Goal: Information Seeking & Learning: Learn about a topic

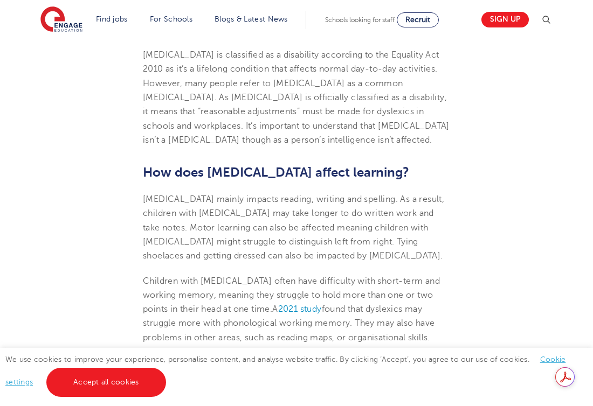
scroll to position [887, 0]
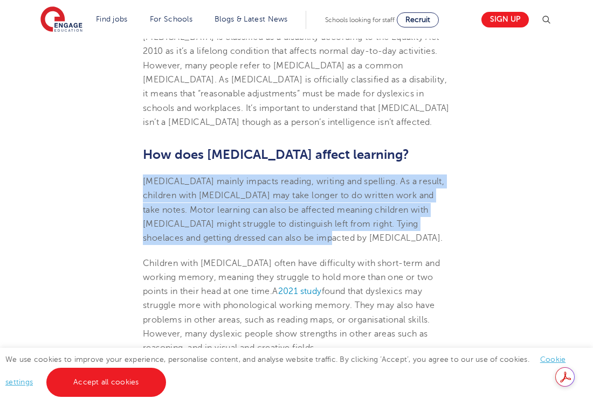
drag, startPoint x: 143, startPoint y: 168, endPoint x: 297, endPoint y: 222, distance: 163.7
click at [297, 222] on p "[MEDICAL_DATA] mainly impacts reading, writing and spelling. As a result, child…" at bounding box center [296, 210] width 307 height 71
copy span "[MEDICAL_DATA] mainly impacts reading, writing and spelling. As a result, child…"
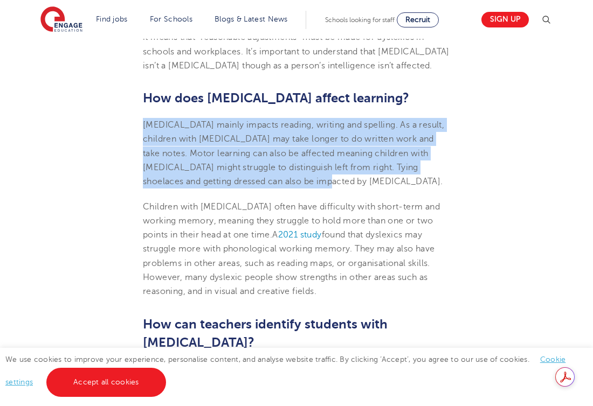
scroll to position [945, 0]
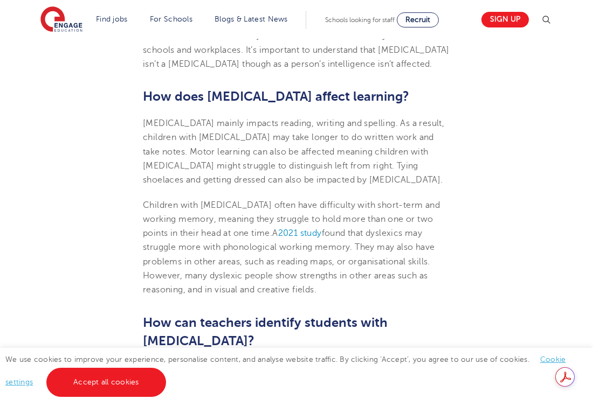
click at [318, 253] on p "Children with [MEDICAL_DATA] often have difficulty with short-term and working …" at bounding box center [296, 247] width 307 height 99
drag, startPoint x: 143, startPoint y: 190, endPoint x: 279, endPoint y: 274, distance: 160.1
click at [279, 274] on p "Children with [MEDICAL_DATA] often have difficulty with short-term and working …" at bounding box center [296, 247] width 307 height 99
copy p "Children with [MEDICAL_DATA] often have difficulty with short-term and working …"
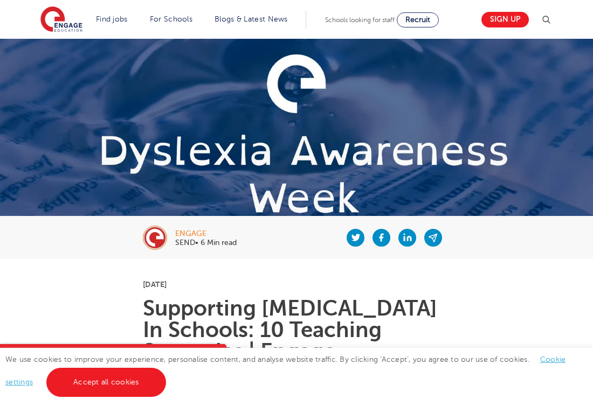
scroll to position [0, 0]
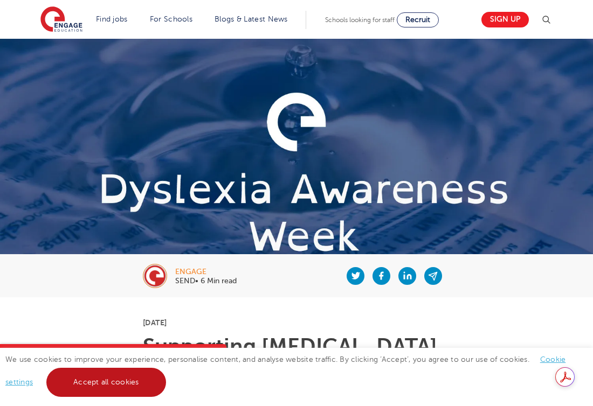
click at [81, 389] on link "Accept all cookies" at bounding box center [106, 382] width 120 height 29
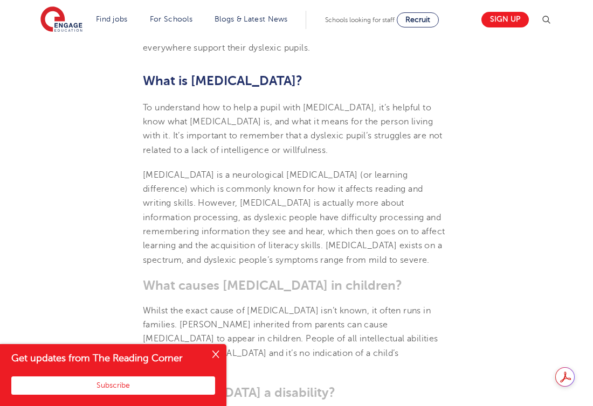
scroll to position [513, 0]
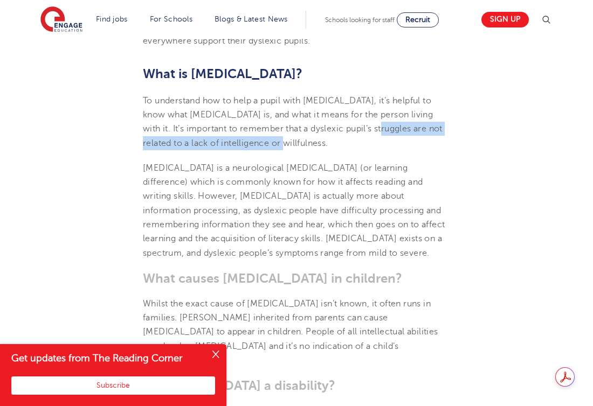
drag, startPoint x: 333, startPoint y: 130, endPoint x: 335, endPoint y: 145, distance: 15.2
click at [335, 145] on p "To understand how to help a pupil with [MEDICAL_DATA], it’s helpful to know wha…" at bounding box center [296, 122] width 307 height 57
copy span "not related to a lack of intelligence or willfulness."
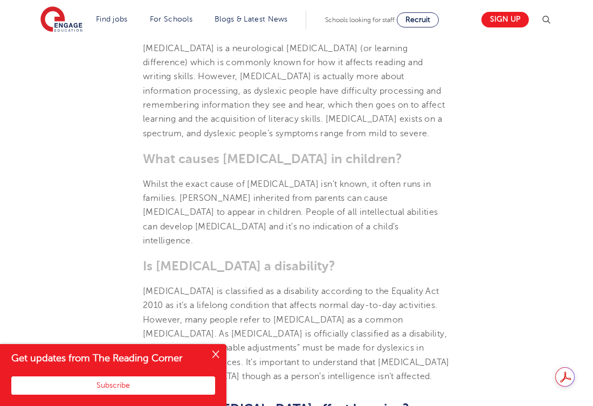
scroll to position [665, 0]
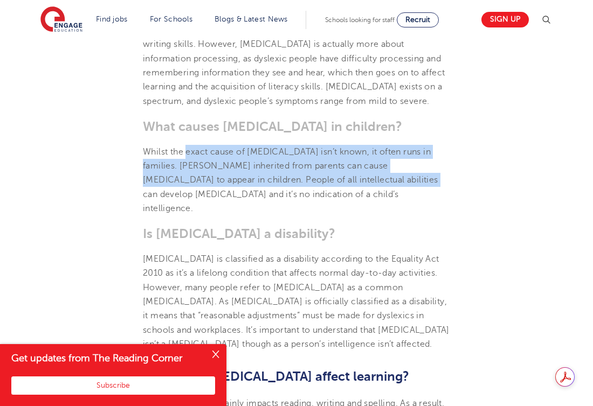
drag, startPoint x: 187, startPoint y: 150, endPoint x: 363, endPoint y: 180, distance: 178.8
click at [363, 180] on span "Whilst the exact cause of [MEDICAL_DATA] isn’t known, it often runs in families…" at bounding box center [290, 180] width 295 height 66
copy span "exact cause of [MEDICAL_DATA] isn’t known, it often runs in families. [PERSON_N…"
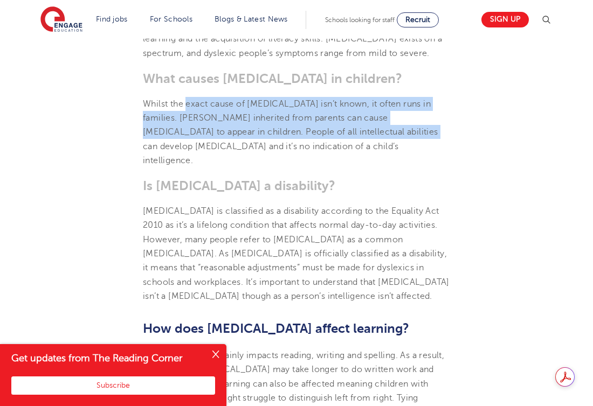
scroll to position [731, 0]
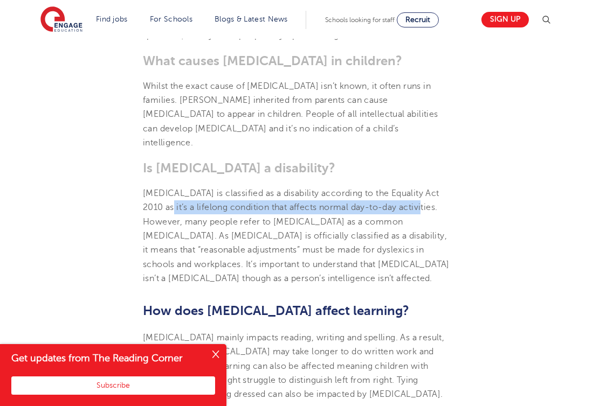
drag, startPoint x: 157, startPoint y: 194, endPoint x: 411, endPoint y: 197, distance: 253.2
click at [411, 197] on span "[MEDICAL_DATA] is classified as a disability according to the Equality Act 2010…" at bounding box center [296, 236] width 307 height 95
copy span "a lifelong condition that affects normal day-to-day activities."
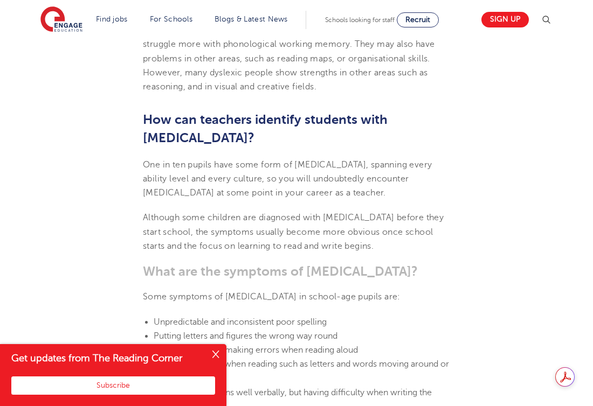
scroll to position [1150, 0]
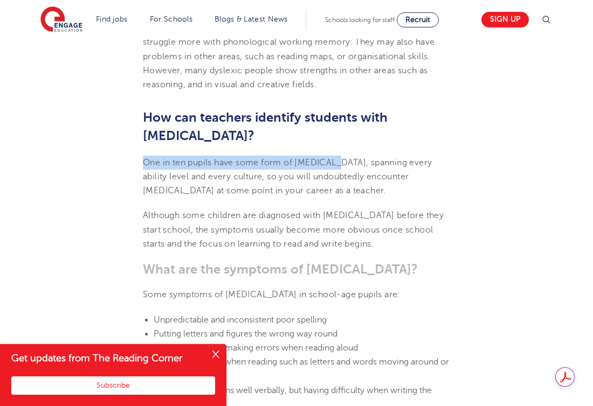
drag, startPoint x: 142, startPoint y: 129, endPoint x: 330, endPoint y: 130, distance: 188.6
copy span "One in ten pupils have some form of [MEDICAL_DATA],"
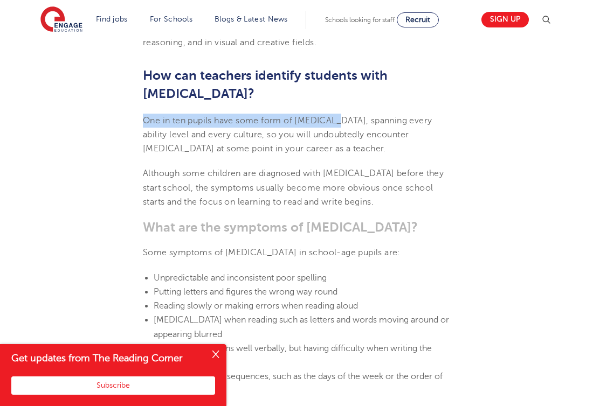
scroll to position [1276, 0]
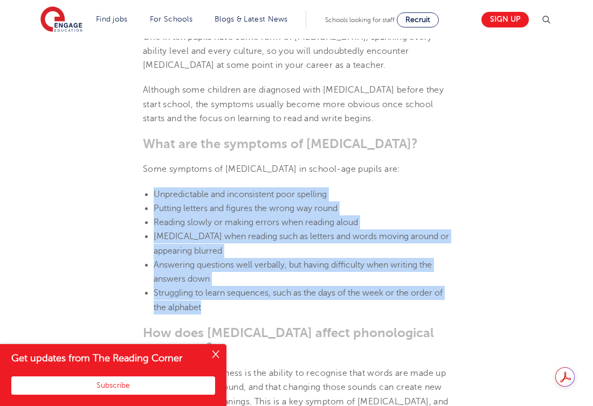
drag, startPoint x: 149, startPoint y: 157, endPoint x: 223, endPoint y: 274, distance: 137.5
click at [223, 274] on ul "Unpredictable and inconsistent poor spelling Putting letters and figures the wr…" at bounding box center [296, 251] width 307 height 128
copy ul "Unpredictable and inconsistent poor spelling Putting letters and figures the wr…"
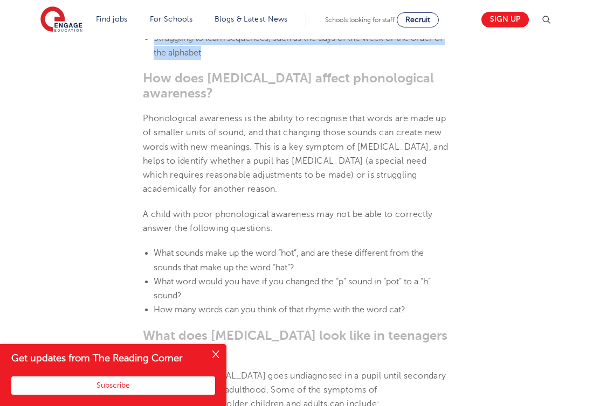
scroll to position [1530, 0]
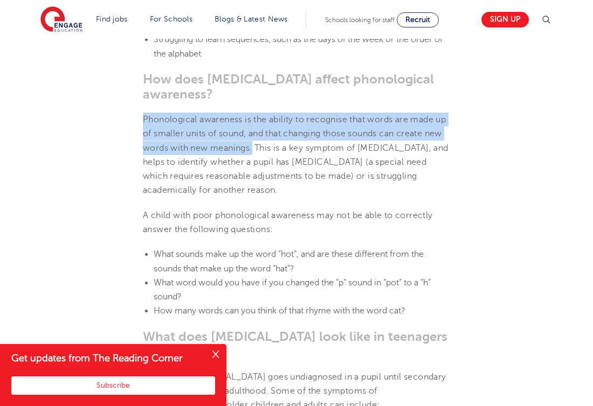
drag, startPoint x: 145, startPoint y: 74, endPoint x: 253, endPoint y: 97, distance: 110.2
click at [253, 115] on span "Phonological awareness is the ability to recognise that words are made up of sm…" at bounding box center [295, 155] width 305 height 80
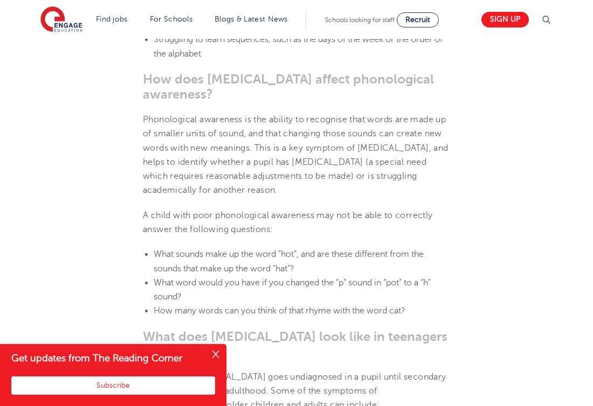
click at [276, 209] on p "A child with poor phonological awareness may not be able to correctly answer th…" at bounding box center [296, 223] width 307 height 29
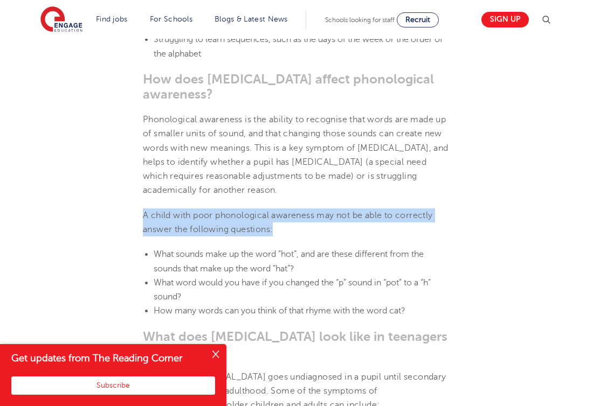
drag, startPoint x: 289, startPoint y: 187, endPoint x: 109, endPoint y: 166, distance: 181.2
copy span "A child with poor phonological awareness may not be able to correctly answer th…"
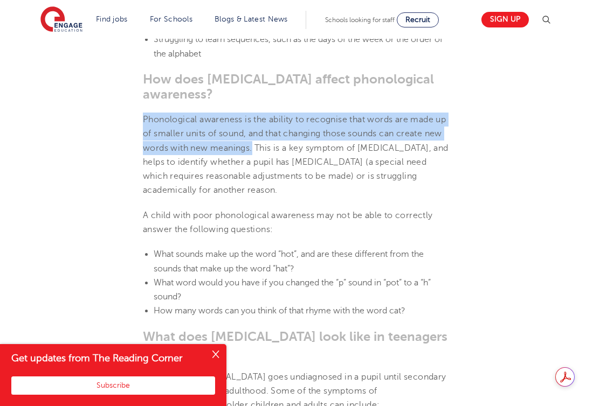
drag, startPoint x: 140, startPoint y: 71, endPoint x: 253, endPoint y: 97, distance: 116.2
copy span "Phonological awareness is the ability to recognise that words are made up of sm…"
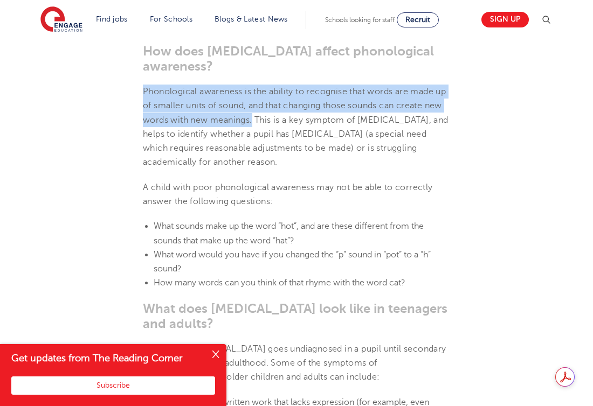
scroll to position [1564, 0]
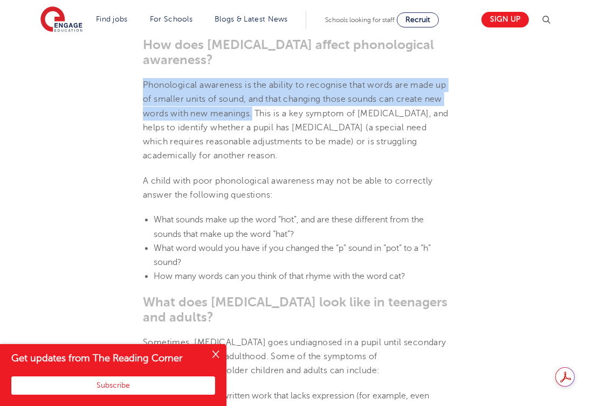
click at [287, 295] on h3 "What does [MEDICAL_DATA] look like in teenagers and adults?" at bounding box center [296, 310] width 307 height 30
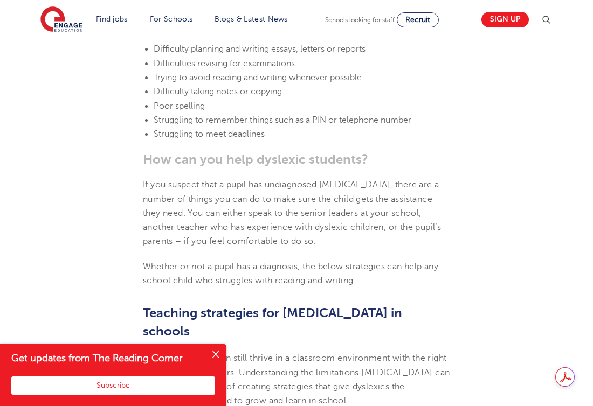
scroll to position [1969, 0]
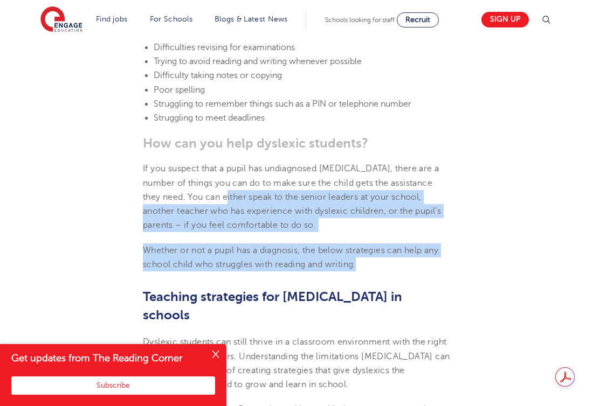
drag, startPoint x: 205, startPoint y: 149, endPoint x: 389, endPoint y: 212, distance: 194.2
click at [389, 212] on section "[DATE] Supporting [MEDICAL_DATA] In Schools: 10 Teaching Strategies | Engage Ho…" at bounding box center [296, 138] width 523 height 3621
copy section "speak to the senior leaders at your school, another teacher who has experience …"
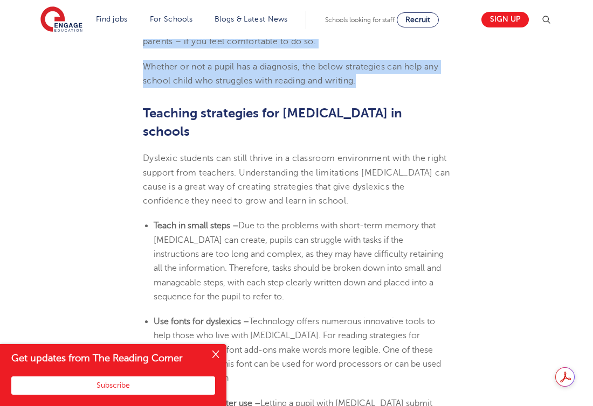
scroll to position [2153, 0]
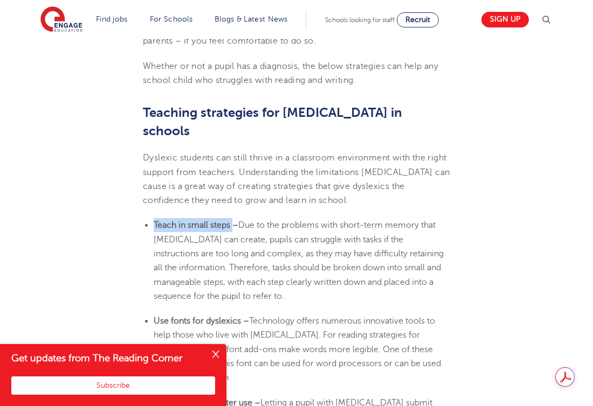
drag, startPoint x: 233, startPoint y: 161, endPoint x: 143, endPoint y: 158, distance: 89.5
click at [143, 218] on ul "Teach in small steps – Due to the problems with short-term memory that [MEDICAL…" at bounding box center [296, 260] width 307 height 85
drag, startPoint x: 240, startPoint y: 255, endPoint x: 154, endPoint y: 253, distance: 86.8
click at [154, 316] on b "Use fonts for dyslexics –" at bounding box center [201, 321] width 95 height 10
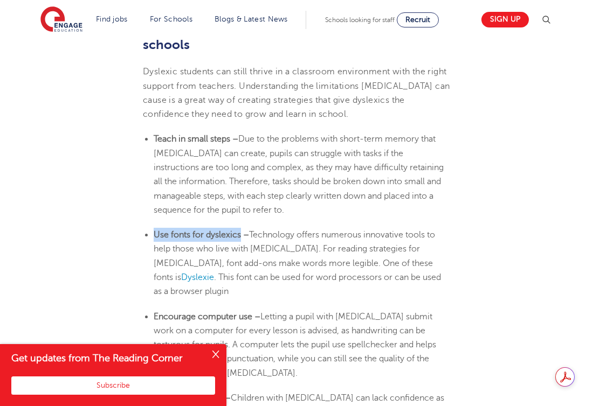
scroll to position [2241, 0]
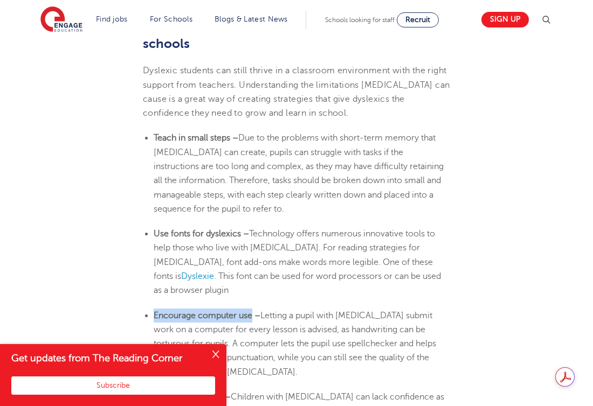
drag, startPoint x: 253, startPoint y: 235, endPoint x: 140, endPoint y: 235, distance: 113.1
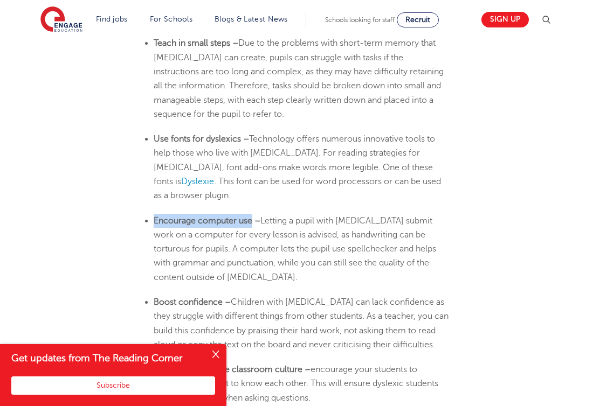
scroll to position [2337, 0]
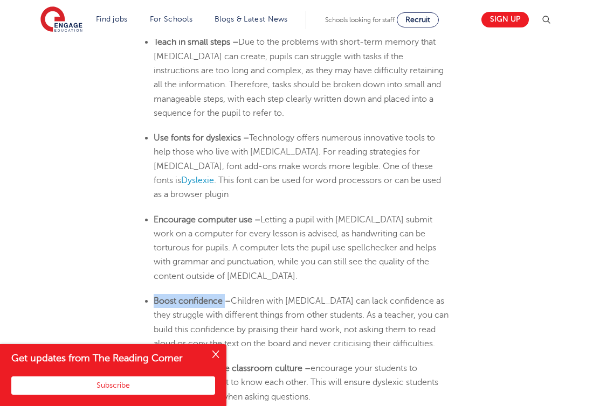
drag, startPoint x: 226, startPoint y: 223, endPoint x: 148, endPoint y: 223, distance: 77.6
click at [154, 294] on li "Boost confidence – Children with [MEDICAL_DATA] can lack confidence as they str…" at bounding box center [302, 322] width 296 height 57
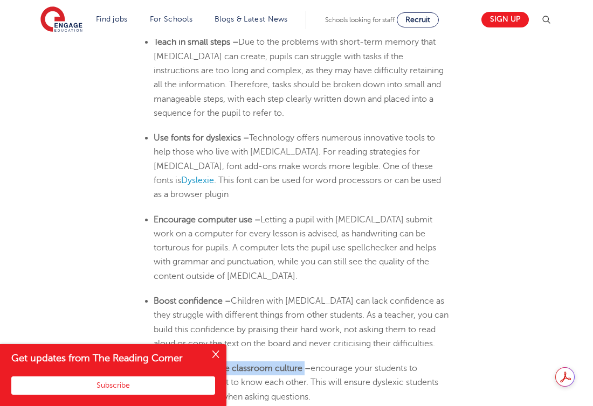
drag, startPoint x: 304, startPoint y: 287, endPoint x: 123, endPoint y: 287, distance: 181.6
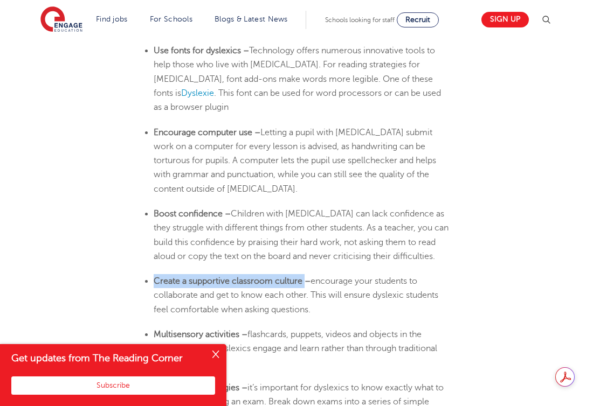
scroll to position [2471, 0]
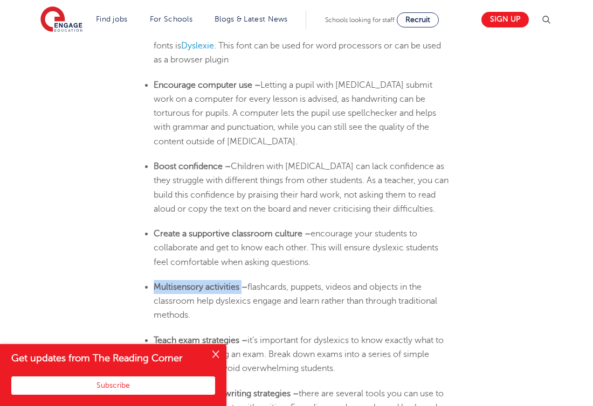
drag, startPoint x: 241, startPoint y: 204, endPoint x: 152, endPoint y: 206, distance: 88.4
click at [152, 280] on ul "Multisensory activities – flashcards, puppets, videos and objects in the classr…" at bounding box center [296, 301] width 307 height 43
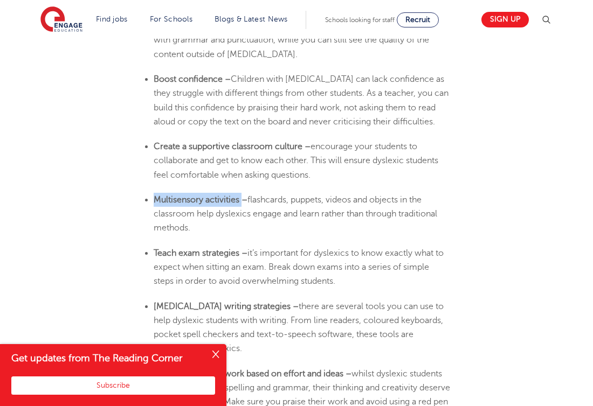
scroll to position [2573, 0]
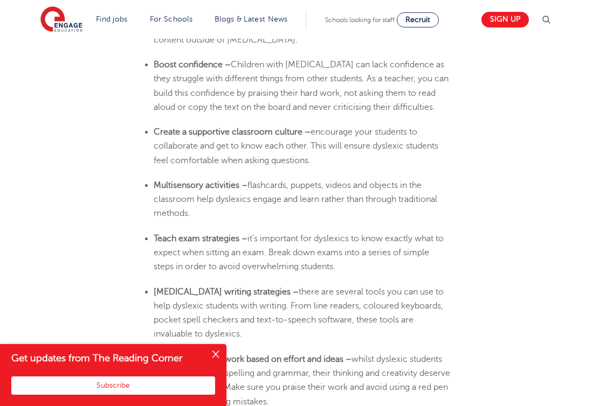
click at [242, 232] on li "Teach exam strategies – it’s important for dyslexics to know exactly what to ex…" at bounding box center [302, 253] width 296 height 43
click at [195, 234] on b "Teach exam strategies –" at bounding box center [201, 239] width 94 height 10
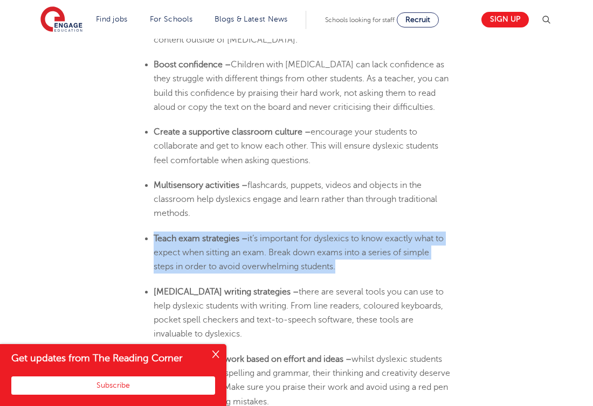
click at [195, 234] on b "Teach exam strategies –" at bounding box center [201, 239] width 94 height 10
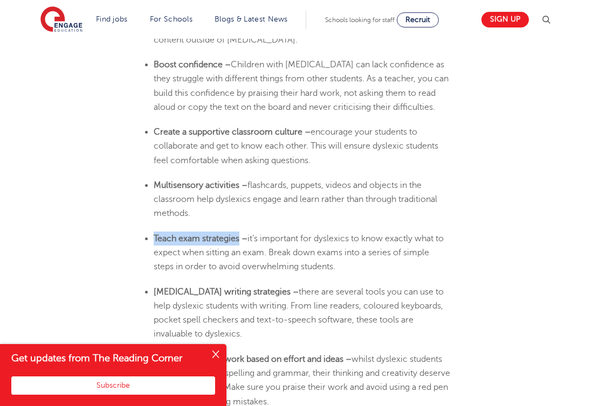
drag, startPoint x: 240, startPoint y: 158, endPoint x: 155, endPoint y: 159, distance: 85.1
click at [155, 234] on b "Teach exam strategies –" at bounding box center [201, 239] width 94 height 10
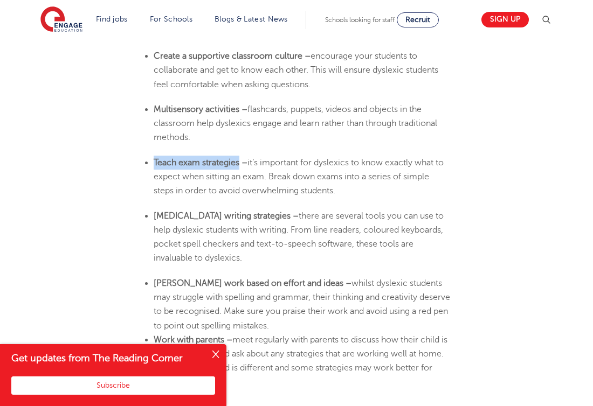
scroll to position [2675, 0]
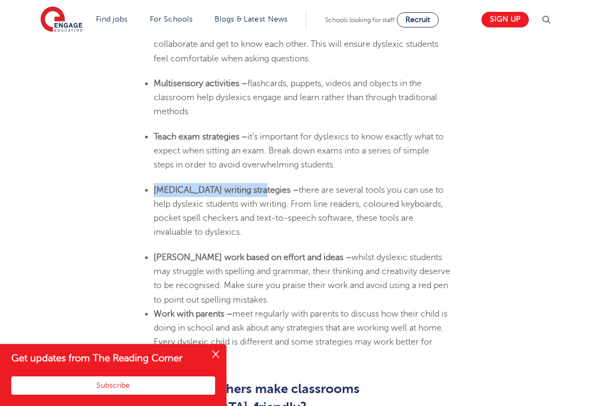
drag, startPoint x: 150, startPoint y: 106, endPoint x: 255, endPoint y: 106, distance: 104.5
click at [255, 183] on ul "[MEDICAL_DATA] writing strategies – there are several tools you can use to help…" at bounding box center [296, 211] width 307 height 57
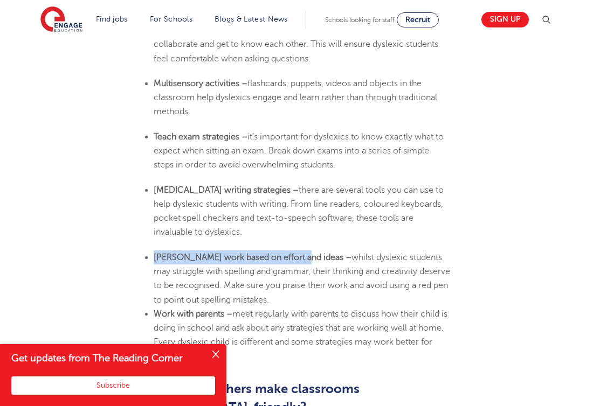
drag, startPoint x: 152, startPoint y: 176, endPoint x: 297, endPoint y: 174, distance: 145.5
click at [297, 251] on ul "[PERSON_NAME] work based on effort and ideas – whilst dyslexic students may str…" at bounding box center [296, 307] width 307 height 113
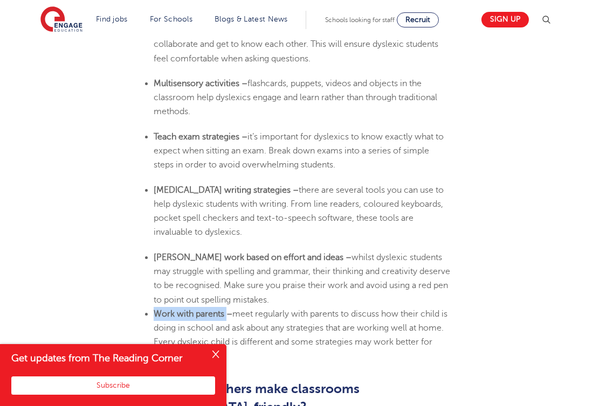
drag, startPoint x: 153, startPoint y: 230, endPoint x: 228, endPoint y: 230, distance: 75.4
click at [228, 309] on b "Work with parents –" at bounding box center [193, 314] width 79 height 10
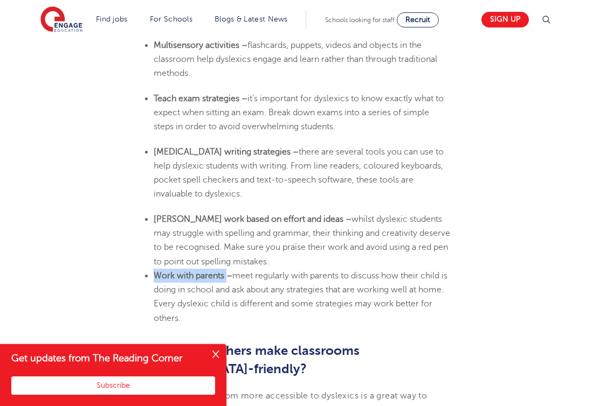
scroll to position [2726, 0]
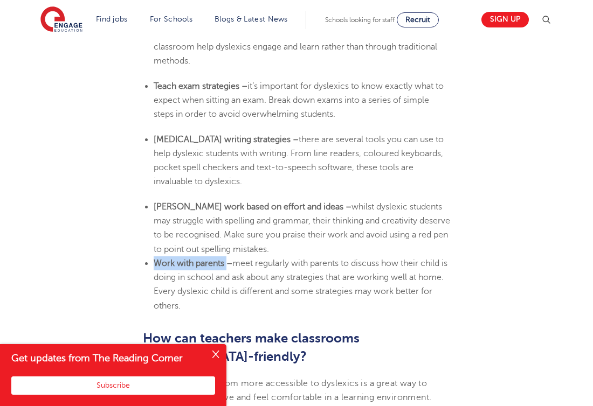
drag, startPoint x: 240, startPoint y: 183, endPoint x: 258, endPoint y: 225, distance: 45.1
click at [258, 256] on li "Work with parents – meet regularly with parents to discuss how their child is d…" at bounding box center [302, 284] width 296 height 57
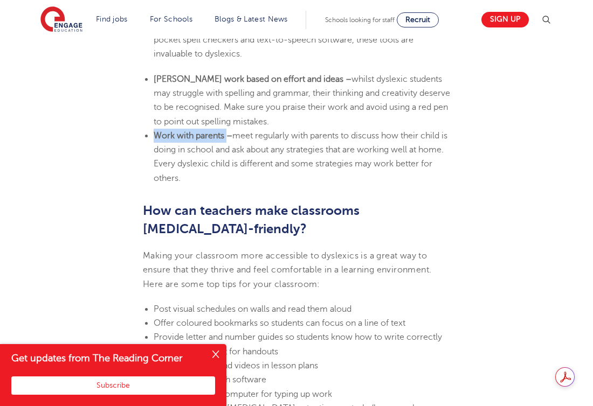
scroll to position [2854, 0]
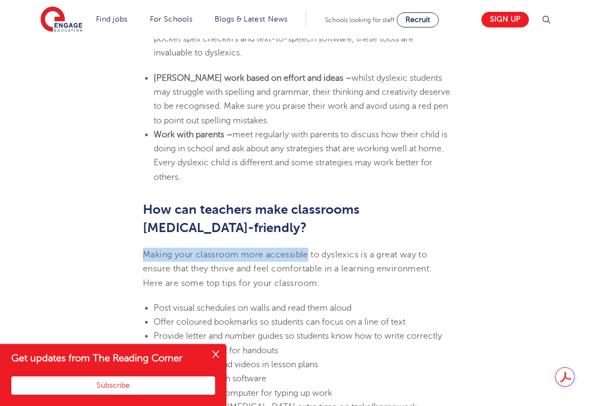
drag, startPoint x: 144, startPoint y: 176, endPoint x: 308, endPoint y: 171, distance: 164.4
click at [308, 250] on span "Making your classroom more accessible to dyslexics is a great way to ensure tha…" at bounding box center [287, 269] width 288 height 38
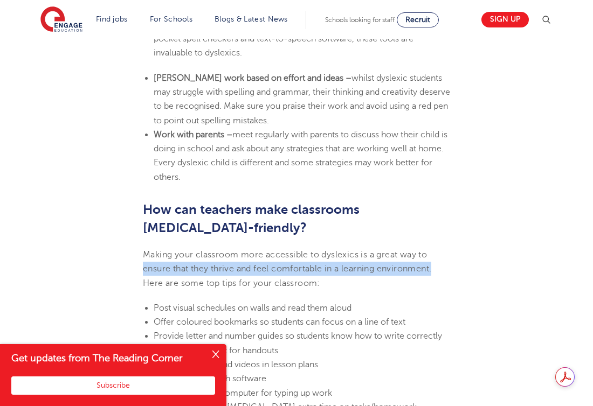
drag, startPoint x: 143, startPoint y: 186, endPoint x: 440, endPoint y: 187, distance: 296.9
click at [440, 248] on p "Making your classroom more accessible to dyslexics is a great way to ensure tha…" at bounding box center [296, 269] width 307 height 43
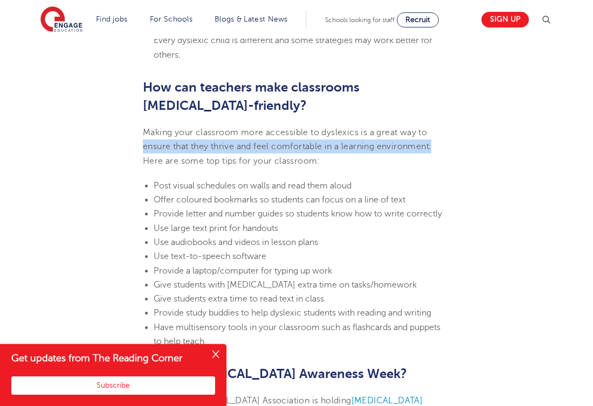
scroll to position [2977, 0]
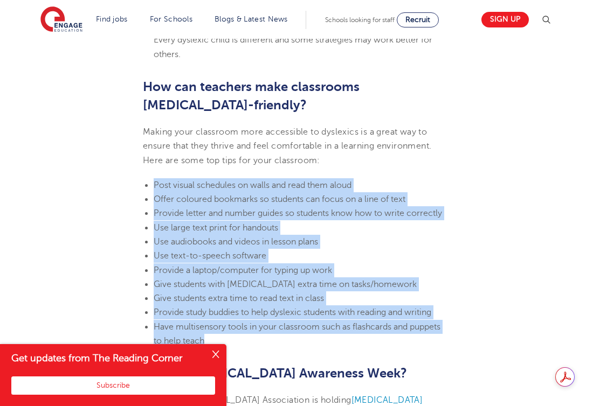
drag, startPoint x: 227, startPoint y: 267, endPoint x: 138, endPoint y: 101, distance: 189.0
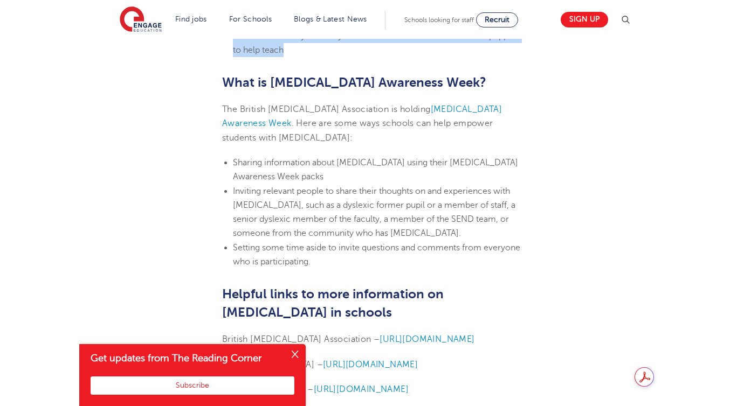
scroll to position [3291, 0]
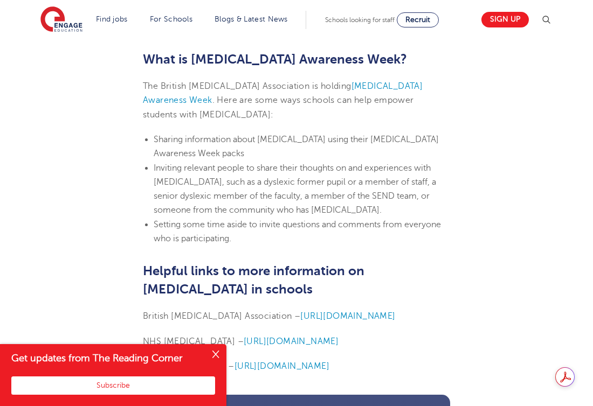
drag, startPoint x: 388, startPoint y: 269, endPoint x: 129, endPoint y: 272, distance: 258.6
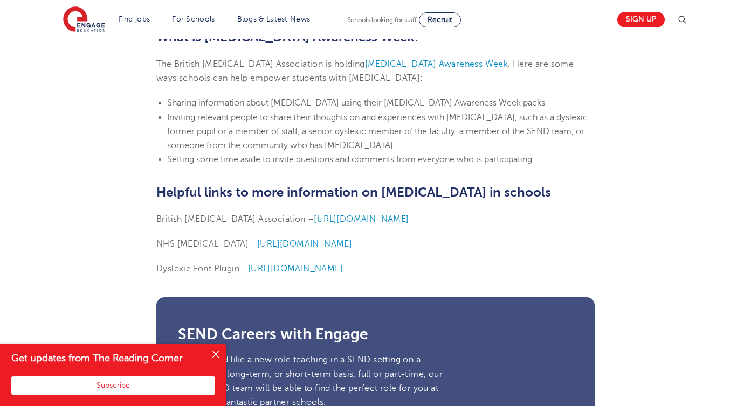
scroll to position [2625, 0]
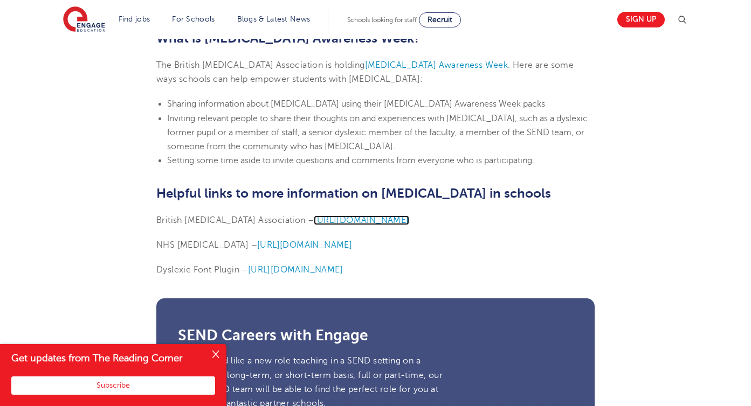
click at [368, 216] on span "[URL][DOMAIN_NAME]" at bounding box center [361, 221] width 95 height 10
